Goal: Information Seeking & Learning: Find specific fact

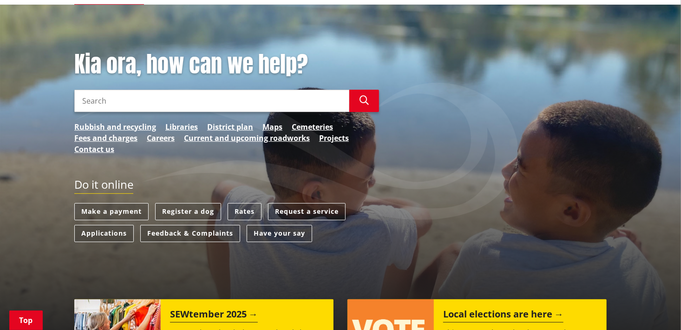
scroll to position [98, 0]
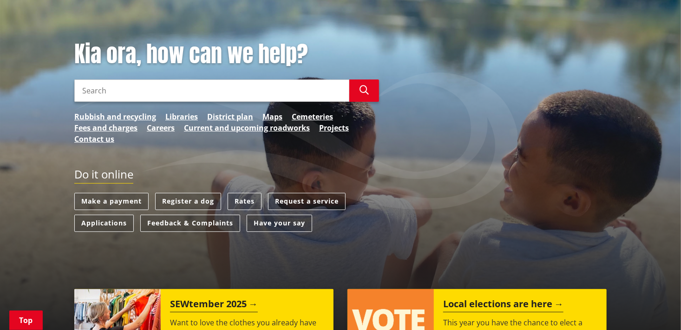
click at [246, 197] on link "Rates" at bounding box center [245, 201] width 34 height 17
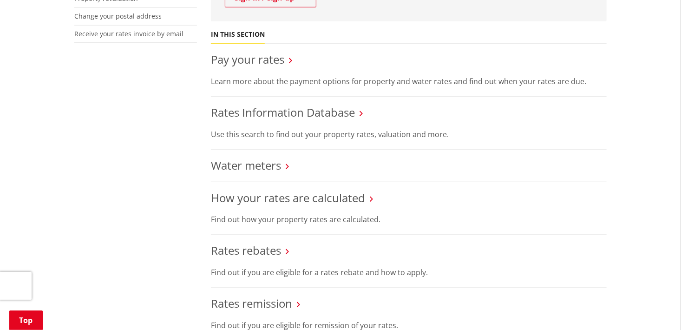
scroll to position [321, 0]
click at [284, 113] on link "Rates Information Database" at bounding box center [283, 111] width 144 height 15
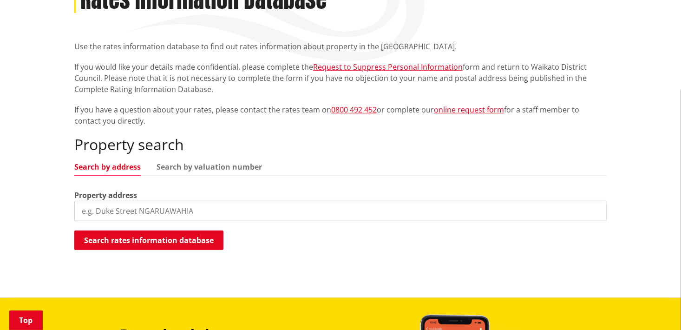
scroll to position [170, 0]
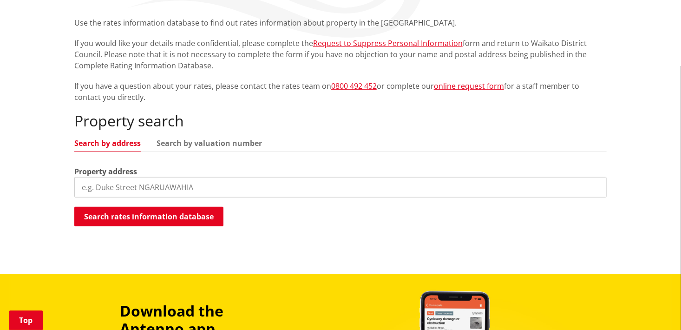
click at [145, 184] on input "search" at bounding box center [340, 187] width 532 height 20
click at [143, 218] on button "Search rates information database" at bounding box center [148, 217] width 149 height 20
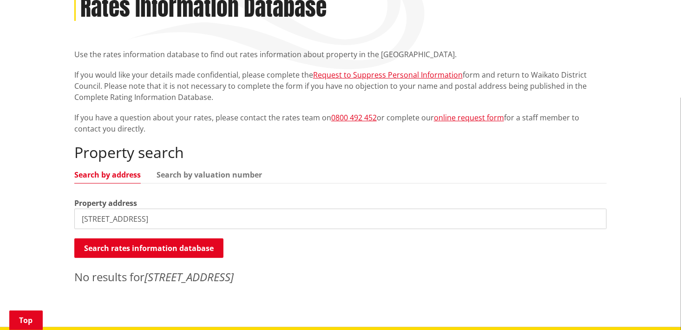
scroll to position [139, 0]
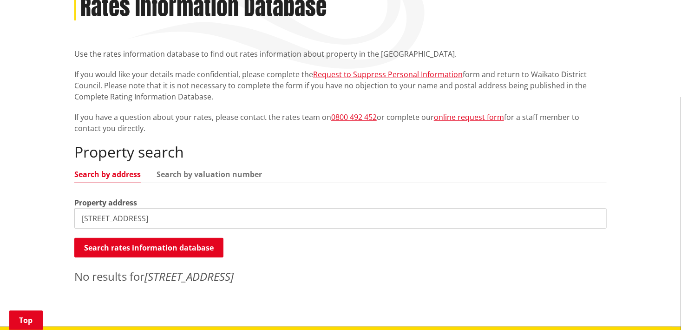
click at [96, 218] on input "[STREET_ADDRESS]" at bounding box center [340, 218] width 532 height 20
type input "[STREET_ADDRESS]"
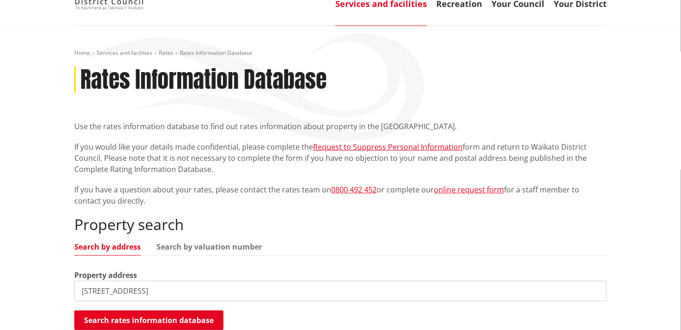
scroll to position [0, 0]
